Goal: Information Seeking & Learning: Learn about a topic

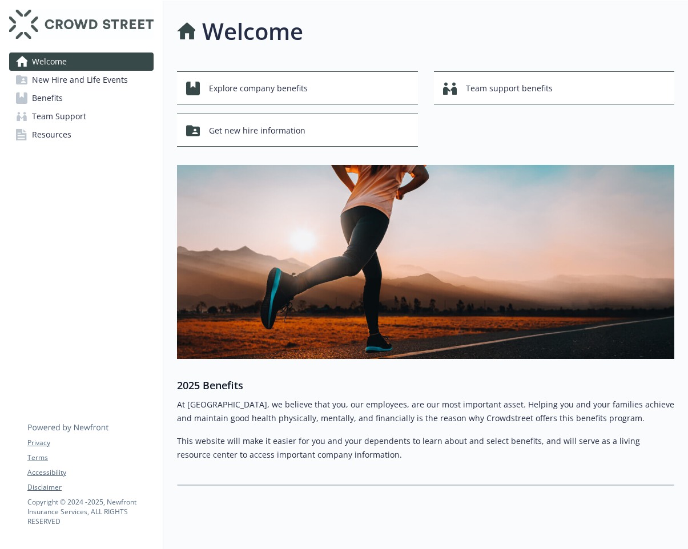
click at [61, 96] on span "Benefits" at bounding box center [47, 98] width 31 height 18
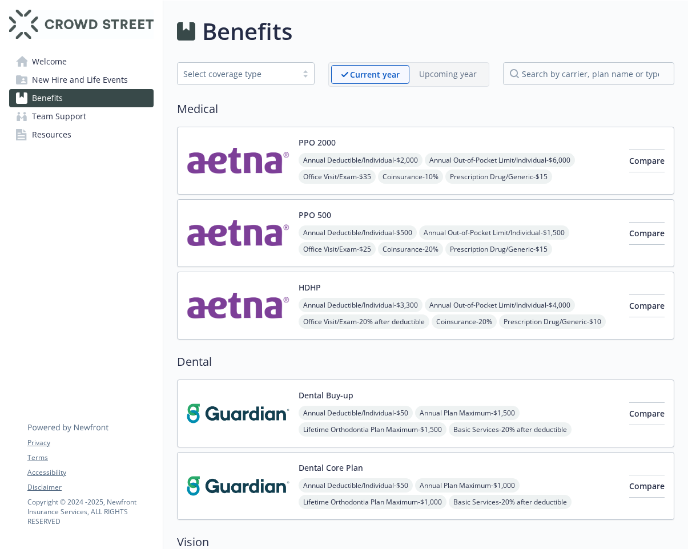
click at [333, 213] on div "PPO 500 Annual Deductible/Individual - $500 Annual Out-of-Pocket Limit/Individu…" at bounding box center [458, 233] width 321 height 49
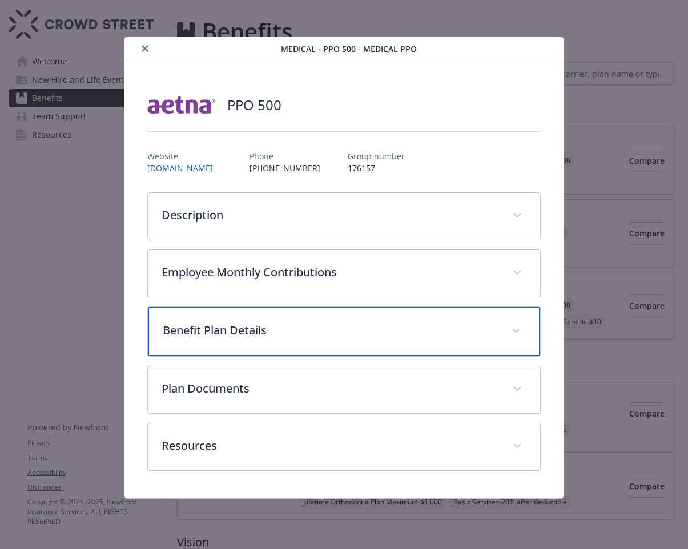
click at [282, 336] on p "Benefit Plan Details" at bounding box center [330, 330] width 335 height 17
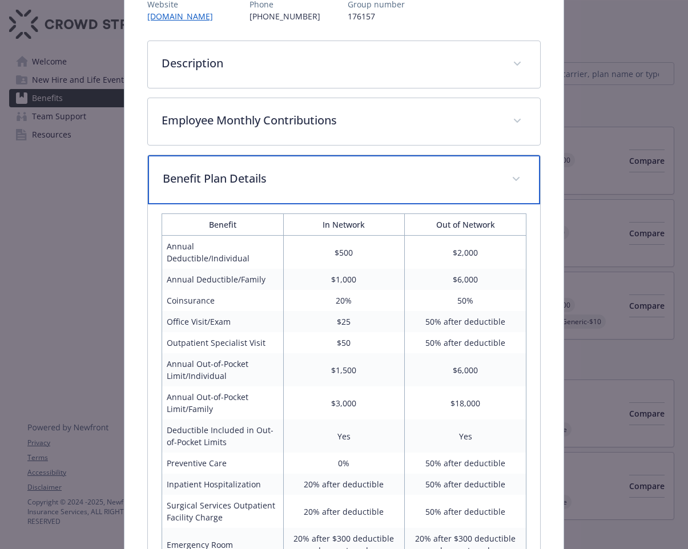
scroll to position [228, 0]
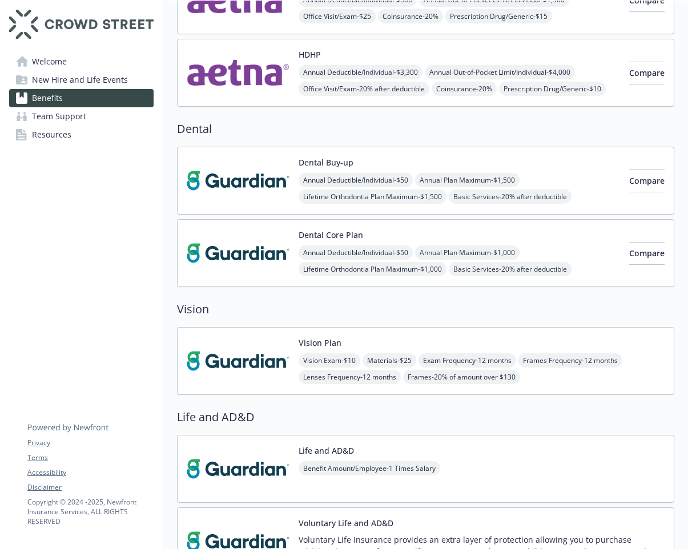
scroll to position [228, 0]
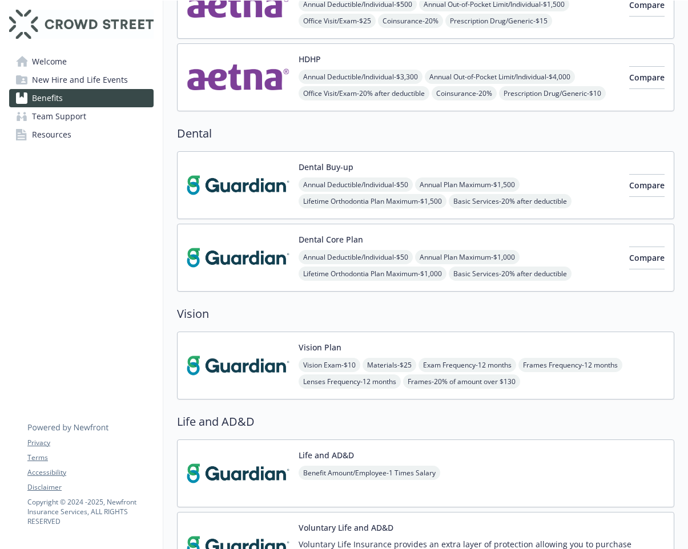
click at [305, 236] on button "Dental Core Plan" at bounding box center [330, 239] width 64 height 12
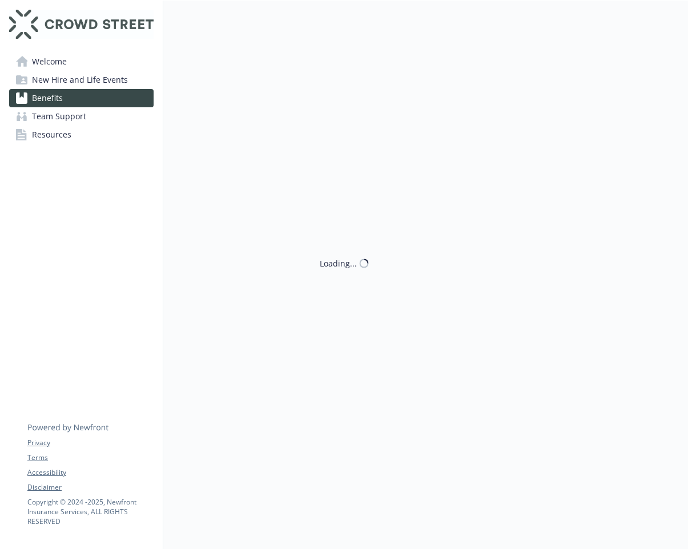
scroll to position [228, 0]
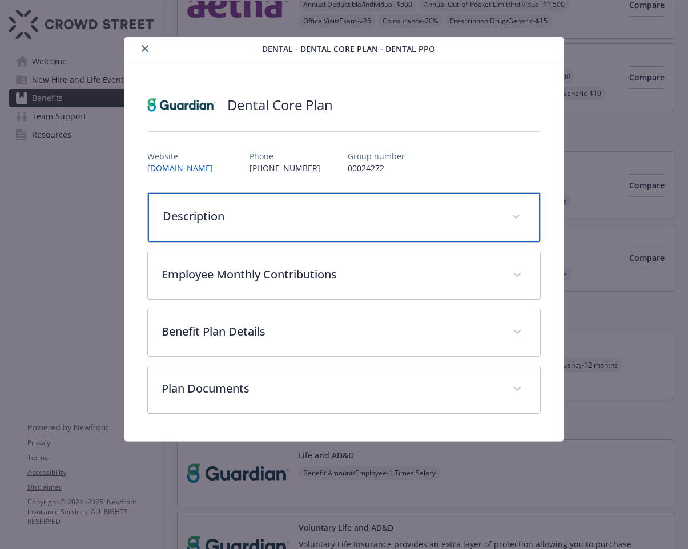
click at [300, 212] on p "Description" at bounding box center [330, 216] width 335 height 17
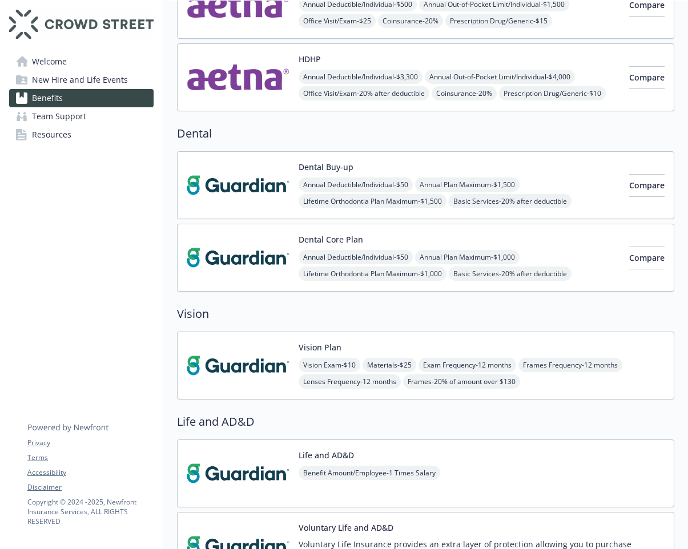
click at [366, 169] on div "Dental Buy-up Annual Deductible/Individual - $50 Annual Plan Maximum - $1,500 L…" at bounding box center [458, 185] width 321 height 49
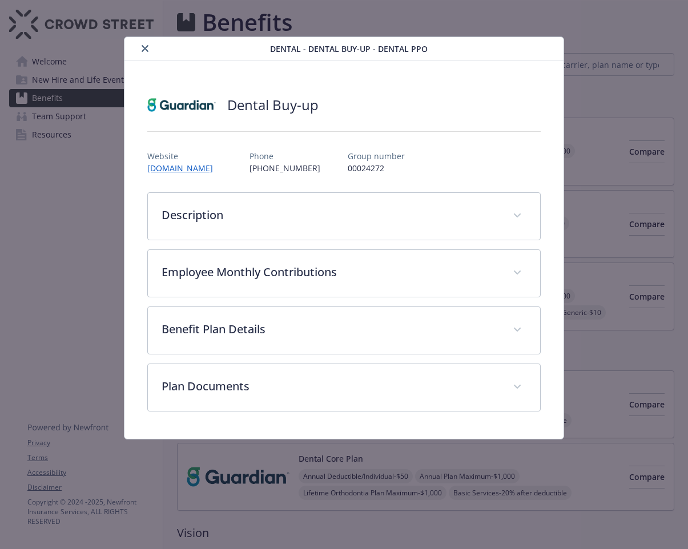
scroll to position [228, 0]
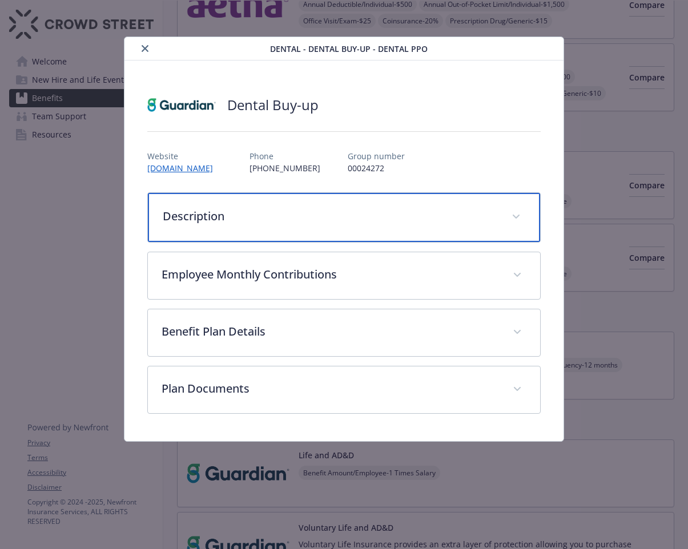
click at [239, 210] on p "Description" at bounding box center [330, 216] width 335 height 17
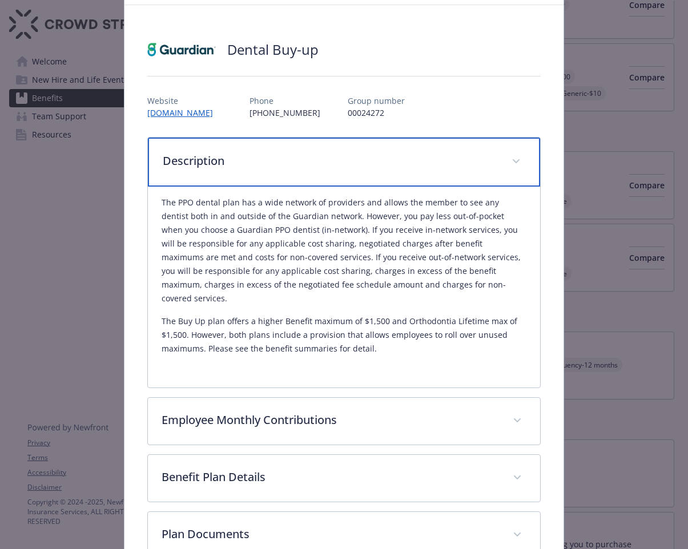
scroll to position [57, 0]
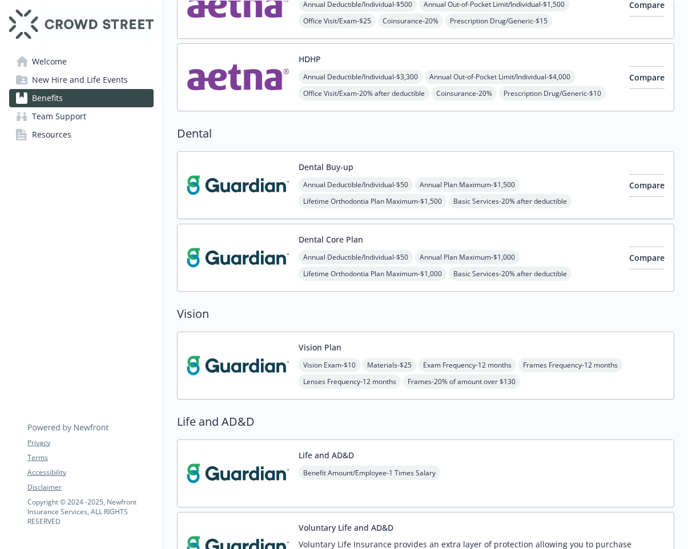
click at [377, 234] on div "Dental Core Plan Annual Deductible/Individual - $50 Annual Plan Maximum - $1,00…" at bounding box center [458, 257] width 321 height 49
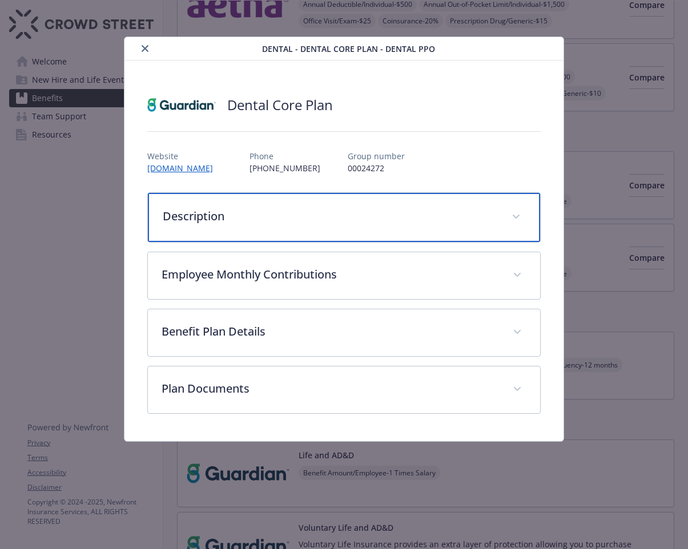
click at [298, 207] on div "Description" at bounding box center [344, 217] width 392 height 49
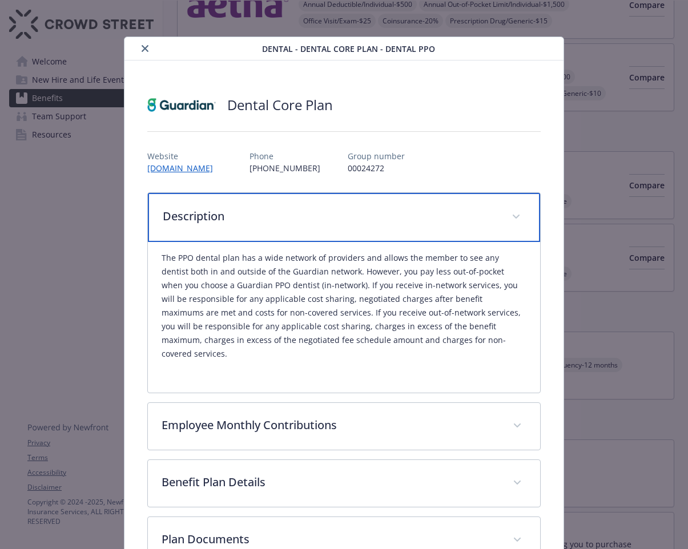
click at [284, 228] on div "Description" at bounding box center [344, 217] width 392 height 49
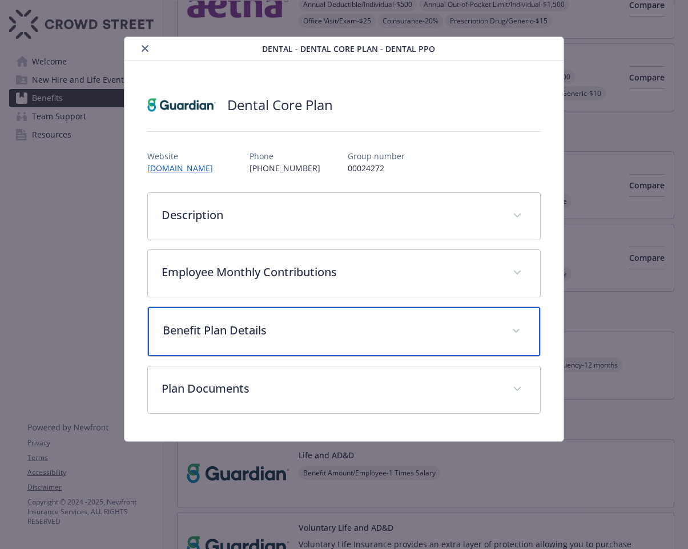
click at [266, 337] on p "Benefit Plan Details" at bounding box center [330, 330] width 335 height 17
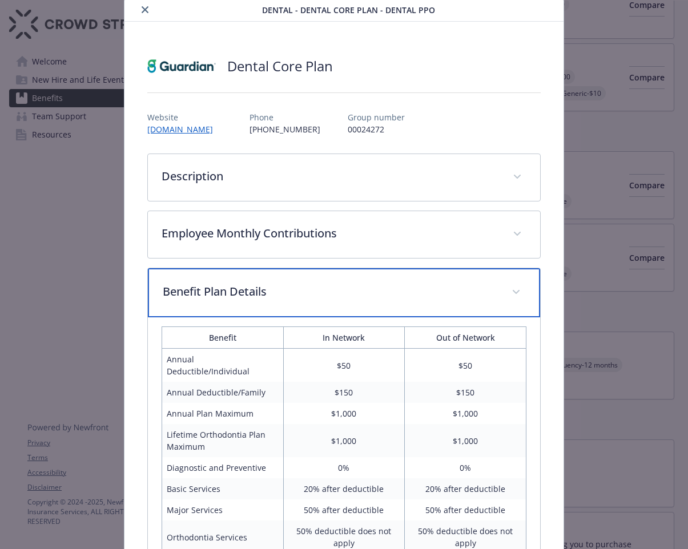
scroll to position [219, 0]
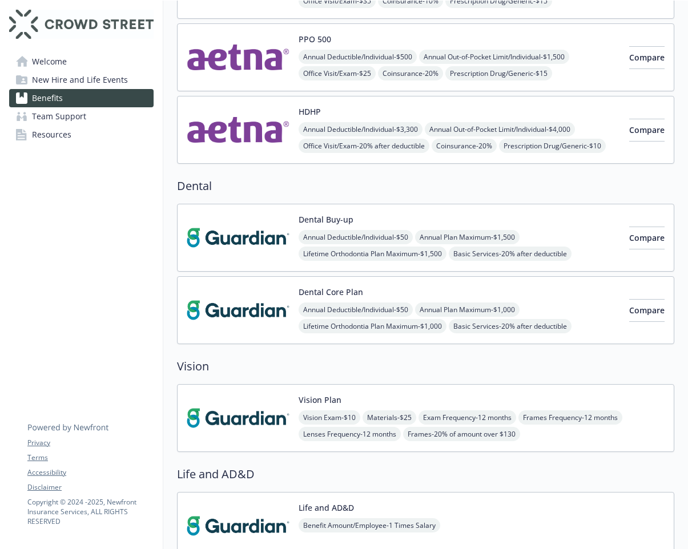
scroll to position [171, 0]
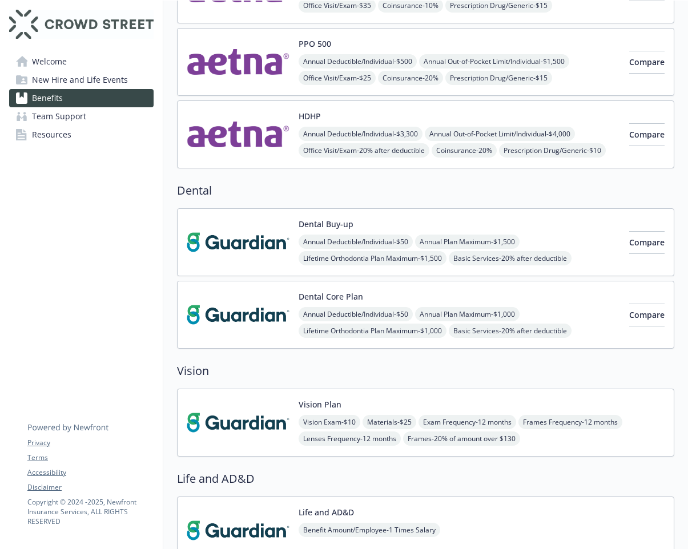
click at [346, 219] on button "Dental Buy-up" at bounding box center [325, 224] width 55 height 12
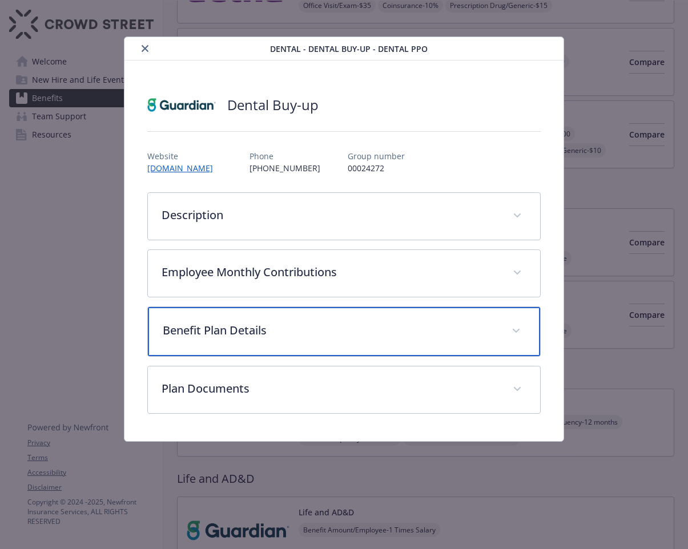
click at [299, 317] on div "Benefit Plan Details" at bounding box center [344, 331] width 392 height 49
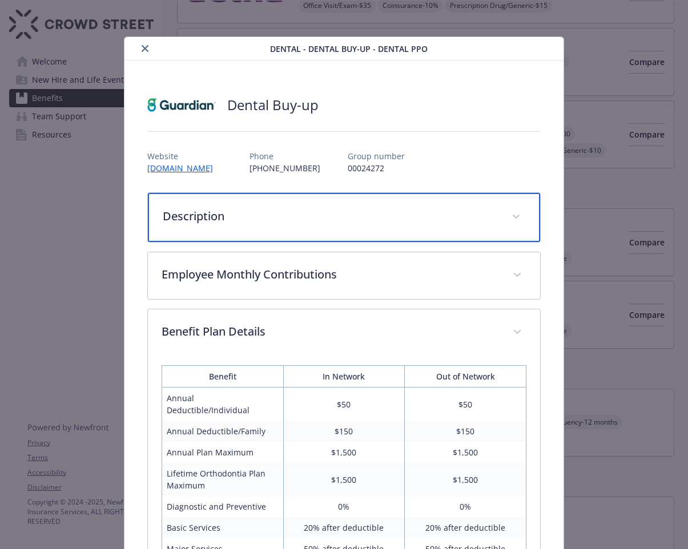
click at [245, 217] on p "Description" at bounding box center [330, 216] width 335 height 17
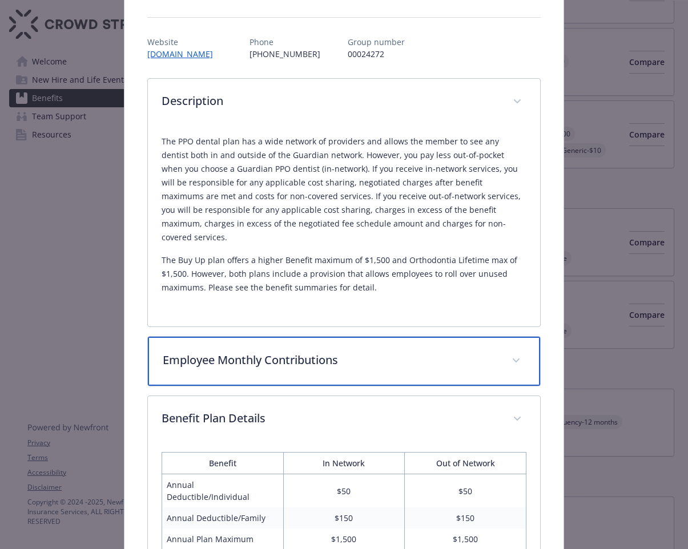
click at [290, 358] on div "Employee Monthly Contributions" at bounding box center [344, 361] width 392 height 49
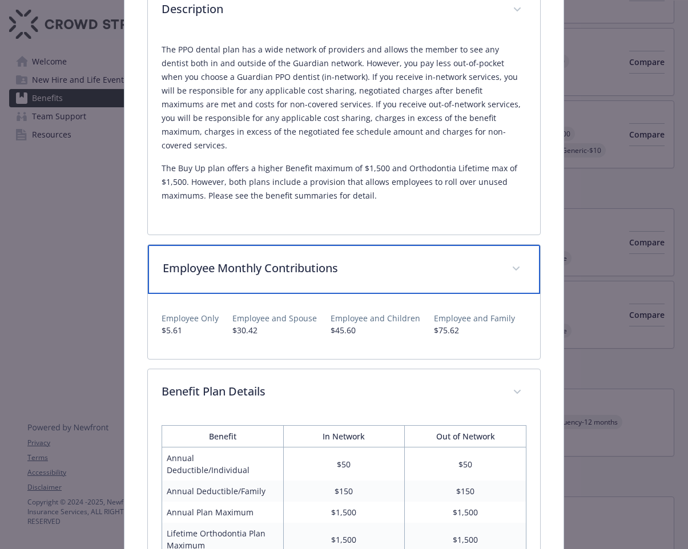
scroll to position [228, 0]
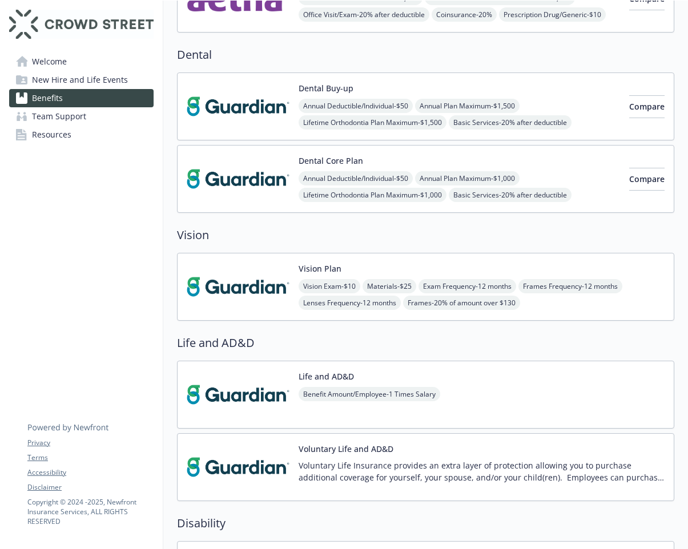
scroll to position [342, 0]
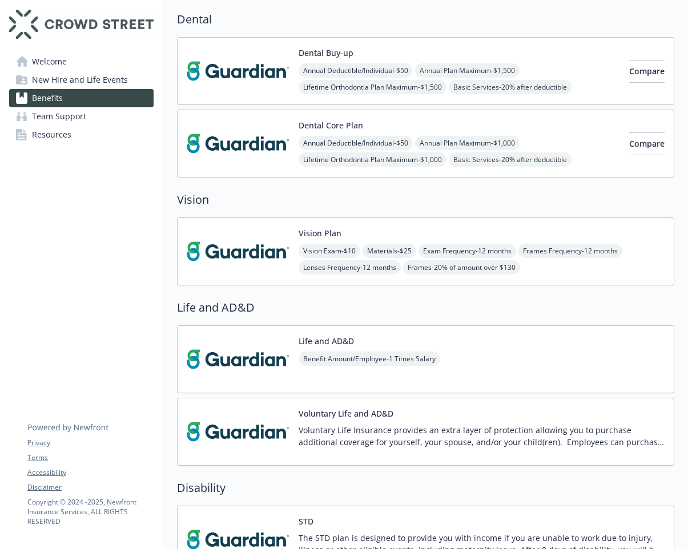
click at [300, 226] on div "Vision Plan Vision Exam - $10 Materials - $25 Exam Frequency - 12 months Frames…" at bounding box center [425, 251] width 497 height 68
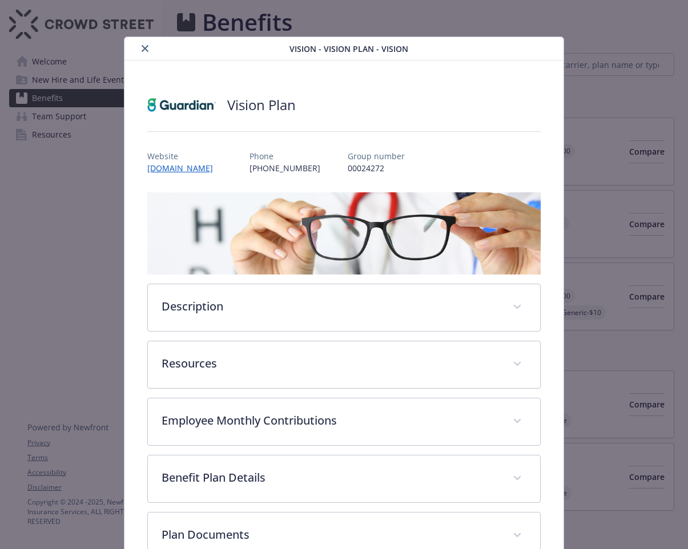
scroll to position [342, 0]
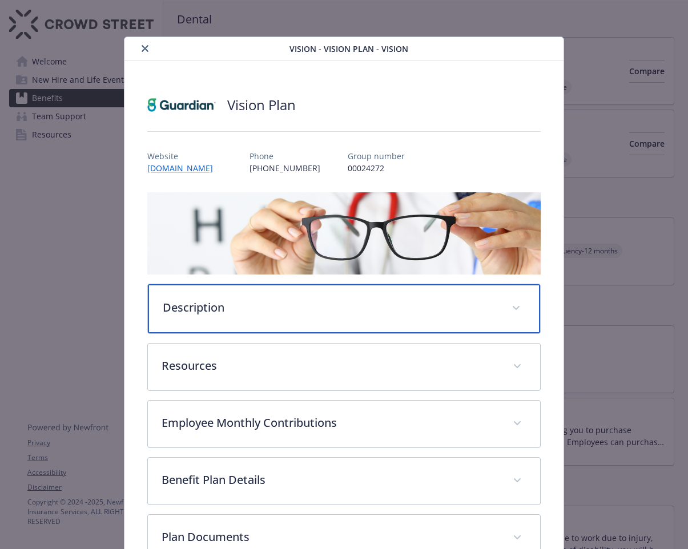
click at [312, 293] on div "Description" at bounding box center [344, 308] width 392 height 49
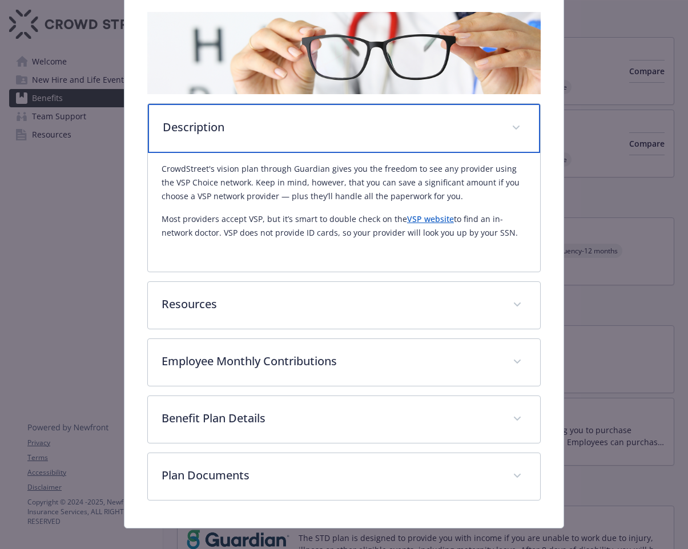
scroll to position [195, 0]
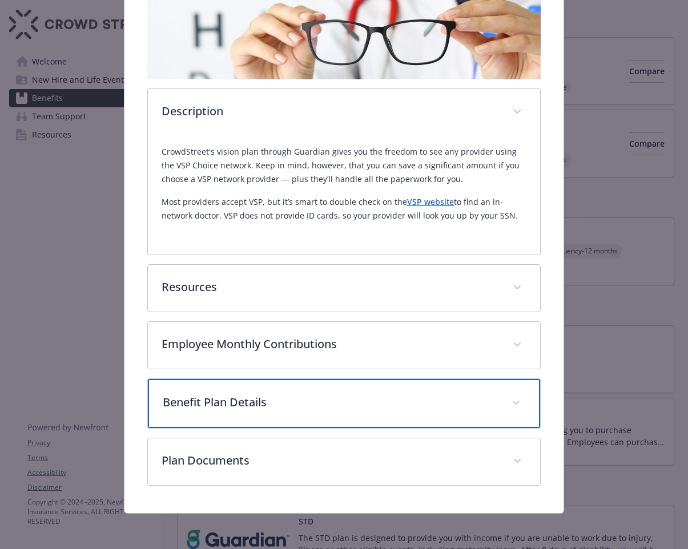
click at [426, 403] on p "Benefit Plan Details" at bounding box center [330, 402] width 335 height 17
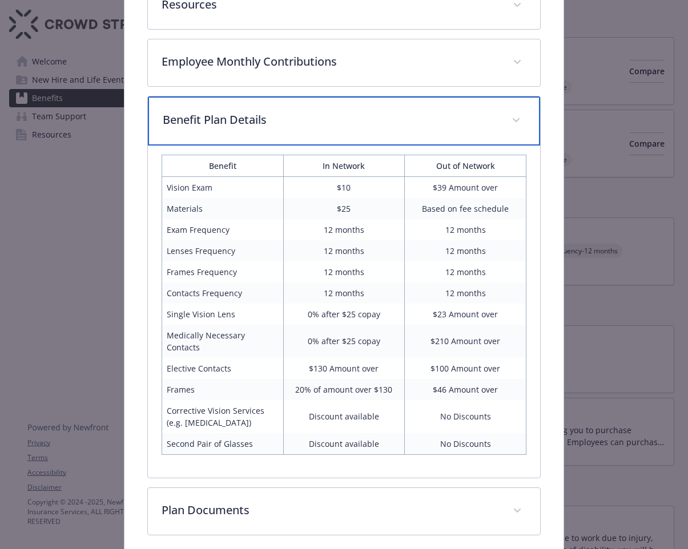
scroll to position [480, 0]
